Goal: Task Accomplishment & Management: Manage account settings

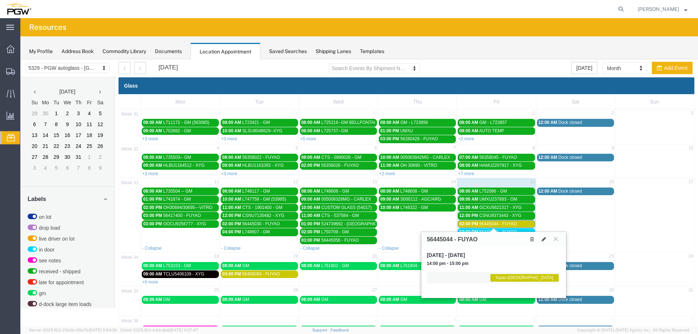
scroll to position [187, 0]
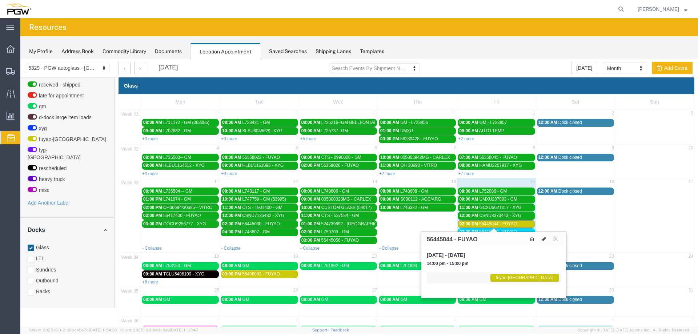
click at [541, 240] on button at bounding box center [544, 239] width 10 height 8
select select "1"
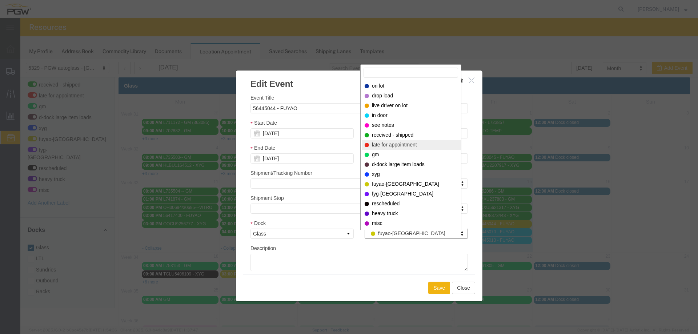
select select "260"
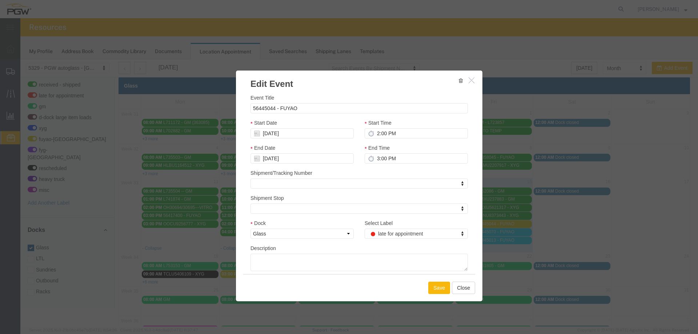
click at [433, 290] on button "Save" at bounding box center [439, 288] width 22 height 12
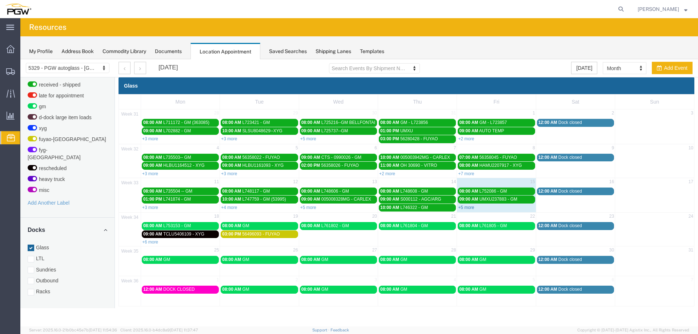
click at [466, 206] on link "+5 more" at bounding box center [466, 207] width 16 height 5
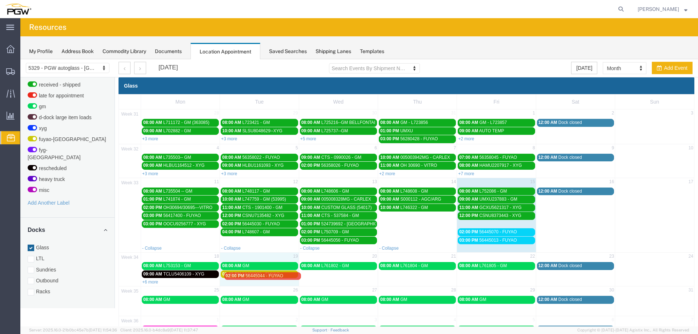
drag, startPoint x: 487, startPoint y: 223, endPoint x: 255, endPoint y: 276, distance: 237.9
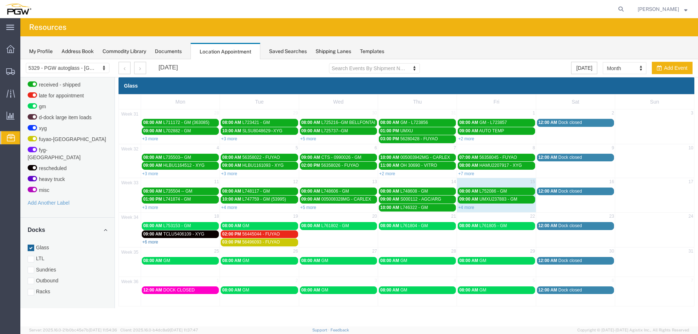
click at [152, 242] on link "+6 more" at bounding box center [150, 242] width 16 height 5
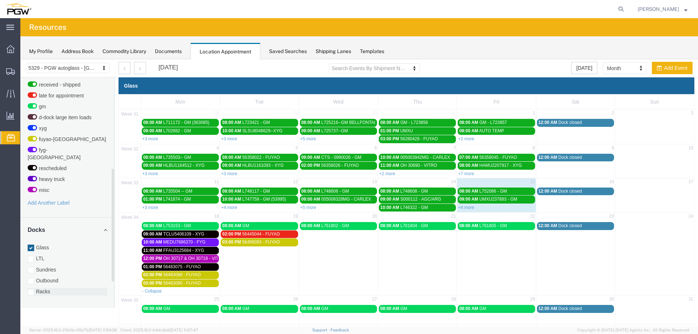
click at [52, 288] on label "Racks" at bounding box center [68, 291] width 80 height 7
click at [20, 59] on input "Racks" at bounding box center [20, 59] width 0 height 0
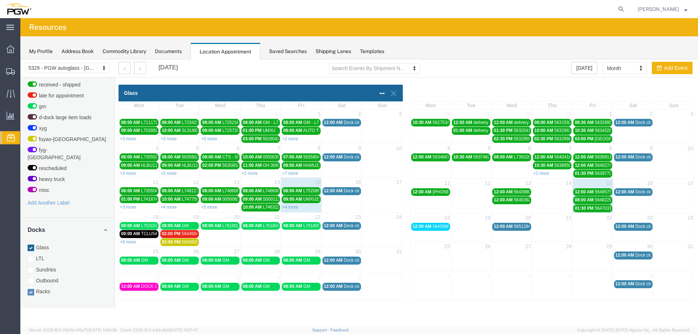
click at [437, 228] on span "56459980 - [GEOGRAPHIC_DATA] (53987)" at bounding box center [475, 226] width 84 height 5
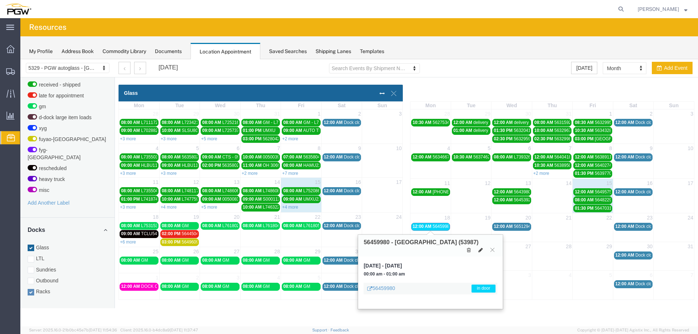
click at [481, 248] on icon at bounding box center [481, 250] width 4 height 5
select select "3"
select select "220"
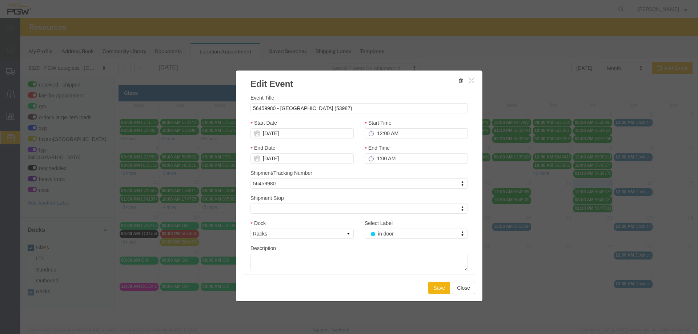
select select
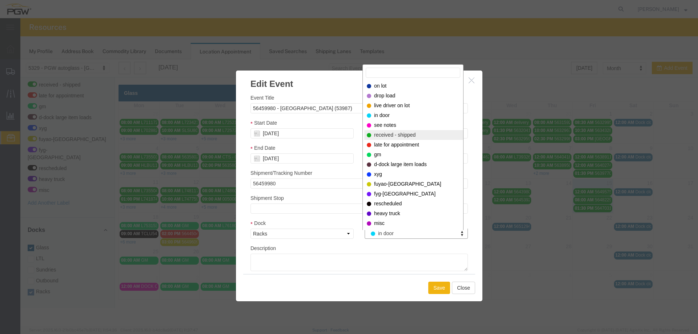
select select "200"
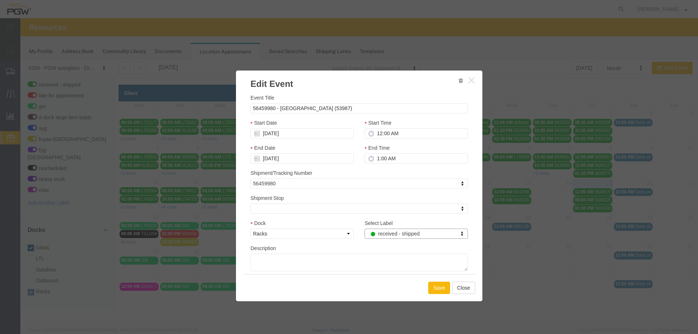
click at [434, 287] on button "Save" at bounding box center [439, 288] width 22 height 12
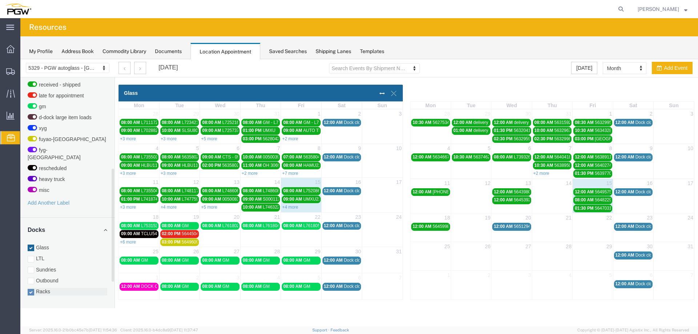
click at [48, 288] on label "Racks" at bounding box center [68, 291] width 80 height 7
click at [20, 59] on input "Racks" at bounding box center [20, 59] width 0 height 0
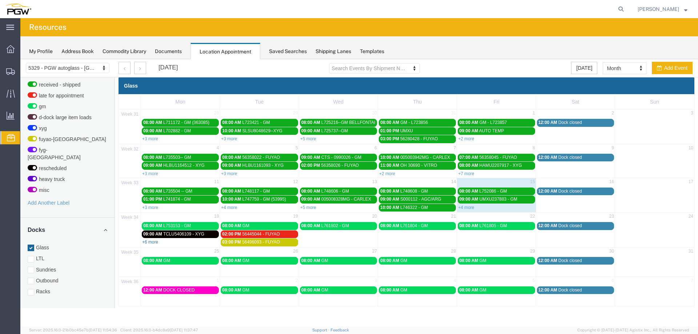
click at [147, 243] on link "+6 more" at bounding box center [150, 242] width 16 height 5
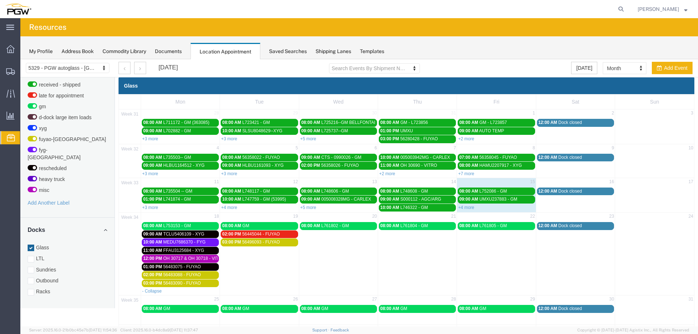
click at [170, 223] on link "08:00 AM L753153 - GM" at bounding box center [180, 226] width 77 height 8
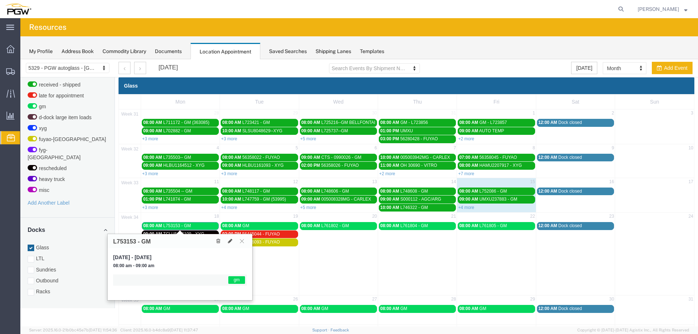
click at [123, 242] on h3 "L753153 - GM" at bounding box center [131, 242] width 37 height 7
copy h3 "L753153"
click at [193, 227] on div "08:00 AM L753153 - GM" at bounding box center [180, 225] width 74 height 5
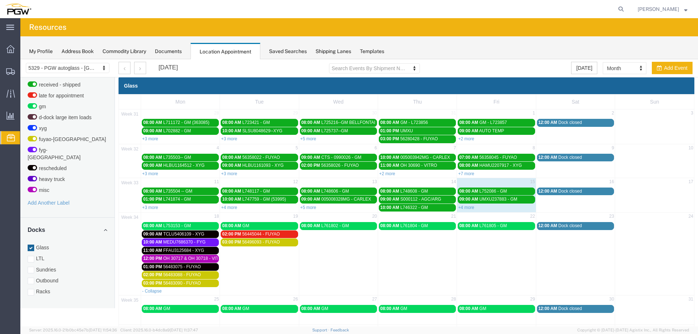
click at [262, 227] on div "08:00 AM GM" at bounding box center [259, 225] width 74 height 5
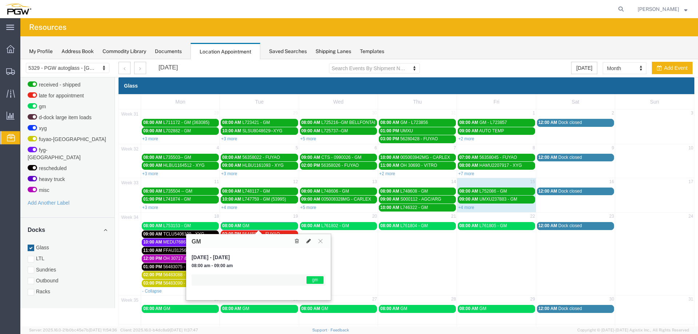
click at [306, 240] on button at bounding box center [309, 242] width 10 height 8
select select "1"
select select "340"
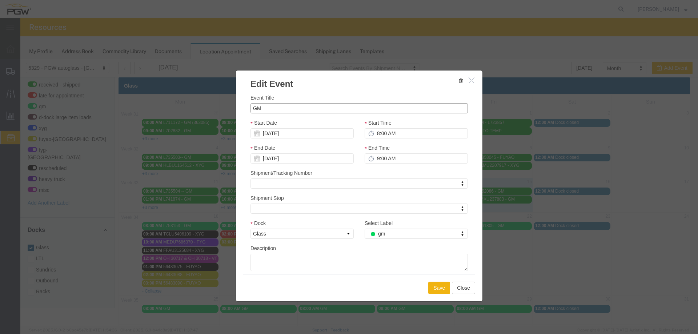
click at [251, 110] on input "GM" at bounding box center [360, 108] width 218 height 10
paste input "L735541"
type input "L735541 - GM"
click at [433, 283] on button "Save" at bounding box center [439, 288] width 22 height 12
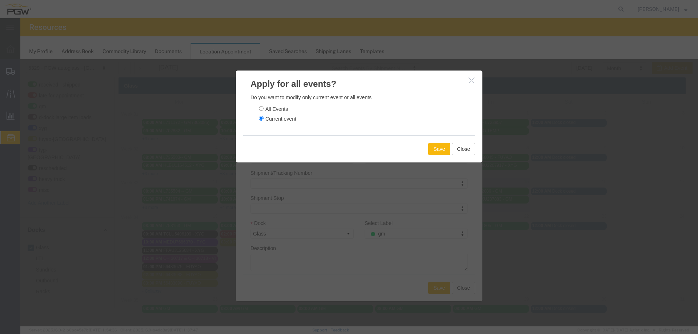
click at [431, 143] on button "Save" at bounding box center [439, 149] width 22 height 12
